Goal: Task Accomplishment & Management: Manage account settings

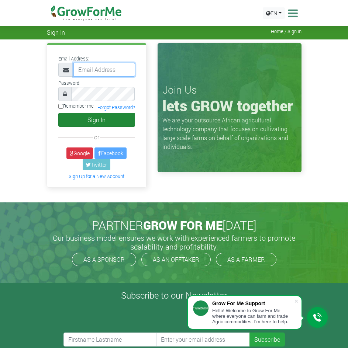
type input "[EMAIL_ADDRESS][DOMAIN_NAME]"
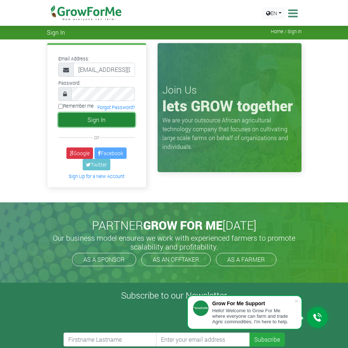
click at [106, 123] on button "Sign In" at bounding box center [96, 120] width 77 height 14
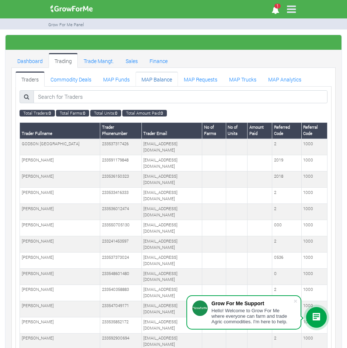
click at [156, 80] on link "MAP Balance" at bounding box center [157, 79] width 42 height 15
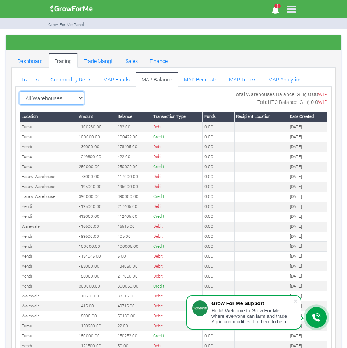
click at [71, 96] on select "All Warehouses TDX Navrongo Walewale Garu (Faranaya) Kintampo Langbensi WamiAgr…" at bounding box center [52, 97] width 65 height 13
select select "?warehouse=13"
click at [20, 91] on select "All Warehouses TDX Navrongo Walewale Garu (Faranaya) Kintampo Langbensi WamiAgr…" at bounding box center [52, 97] width 65 height 13
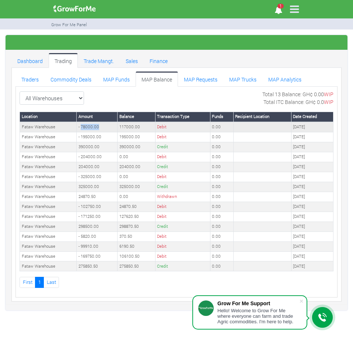
drag, startPoint x: 99, startPoint y: 125, endPoint x: 80, endPoint y: 126, distance: 19.5
click at [80, 126] on td "- 78000.00" at bounding box center [97, 127] width 41 height 10
click at [118, 76] on link "MAP Funds" at bounding box center [116, 79] width 38 height 15
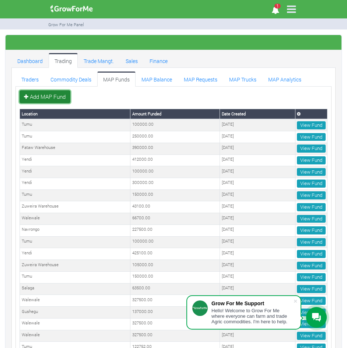
click at [55, 97] on link "Add MAP Fund" at bounding box center [45, 96] width 51 height 13
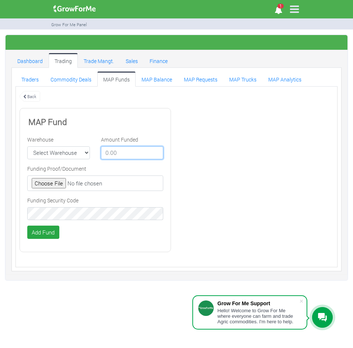
click at [123, 154] on input "number" at bounding box center [132, 152] width 63 height 13
type input "25000"
click at [80, 153] on select "Select Warehouse TDX Navrongo [GEOGRAPHIC_DATA] Garu (Faranaya) Kintampo Langbe…" at bounding box center [58, 152] width 63 height 13
select select "13"
click at [27, 146] on select "Select Warehouse TDX Navrongo [GEOGRAPHIC_DATA] Garu (Faranaya) Kintampo Langbe…" at bounding box center [58, 152] width 63 height 13
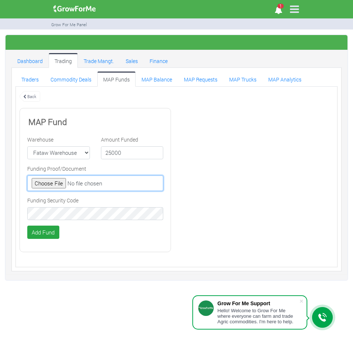
click at [61, 184] on input "file" at bounding box center [95, 182] width 136 height 15
type input "C:\fakepath\GHc 415,000.00.png"
click at [315, 125] on div "Back MAP Fund Warehouse Select Warehouse TDX Navrongo Walewale Garu ([GEOGRAPHI…" at bounding box center [176, 174] width 325 height 168
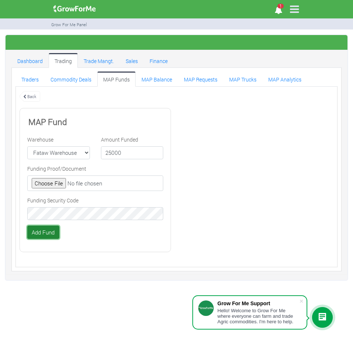
click at [42, 230] on button "Add Fund" at bounding box center [43, 232] width 32 height 13
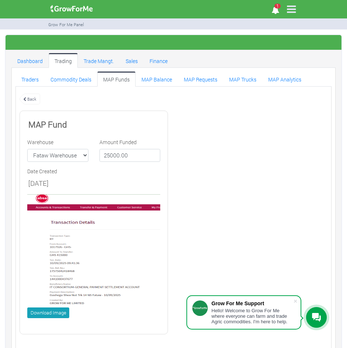
click at [223, 212] on div "Back MAP Fund Warehouse Select Warehouse TDX Navrongo Walewale Garu ([GEOGRAPHI…" at bounding box center [173, 216] width 319 height 247
click at [146, 76] on link "MAP Balance" at bounding box center [157, 79] width 42 height 15
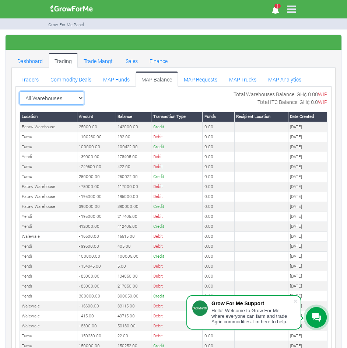
click at [76, 97] on select "All Warehouses TDX Navrongo Walewale Garu (Faranaya) Kintampo Langbensi WamiAgr…" at bounding box center [52, 97] width 65 height 13
select select "?warehouse=13"
click at [20, 91] on select "All Warehouses TDX Navrongo Walewale Garu (Faranaya) Kintampo Langbensi WamiAgr…" at bounding box center [52, 97] width 65 height 13
